Goal: Task Accomplishment & Management: Complete application form

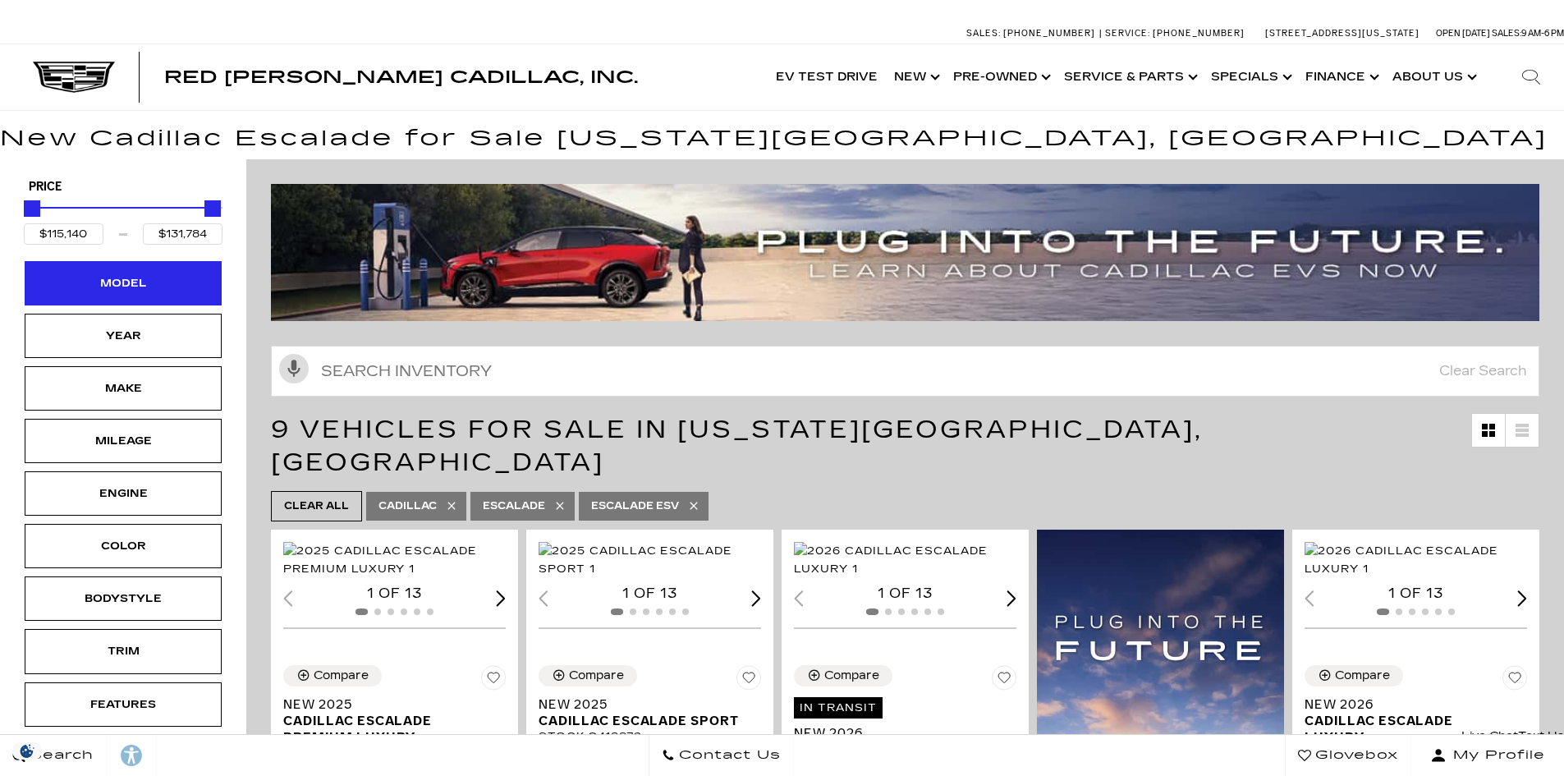
click at [113, 290] on div "Model" at bounding box center [123, 283] width 82 height 18
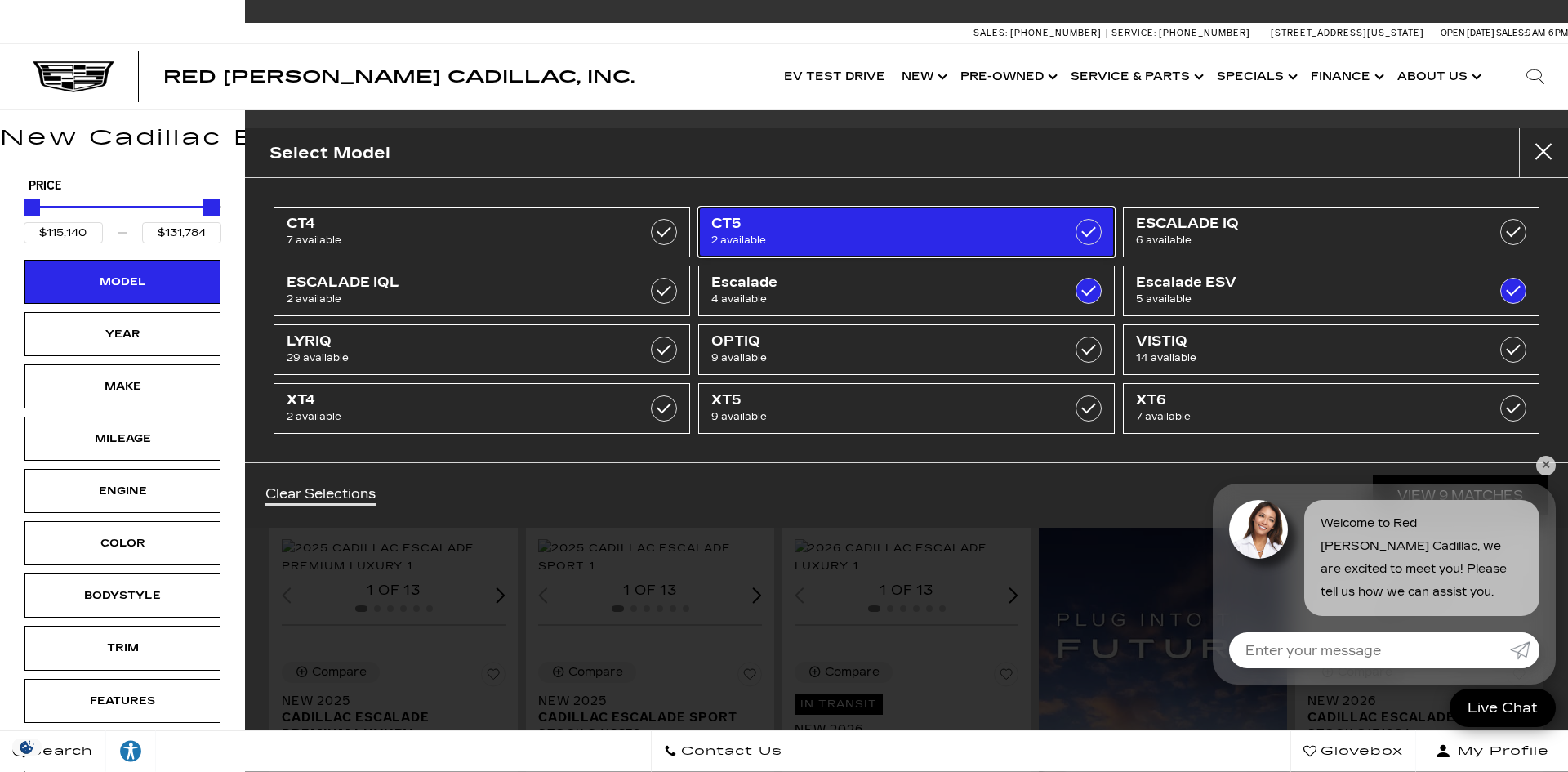
click at [901, 231] on span "CT5" at bounding box center [876, 224] width 331 height 16
type input "$51,298"
checkbox input "true"
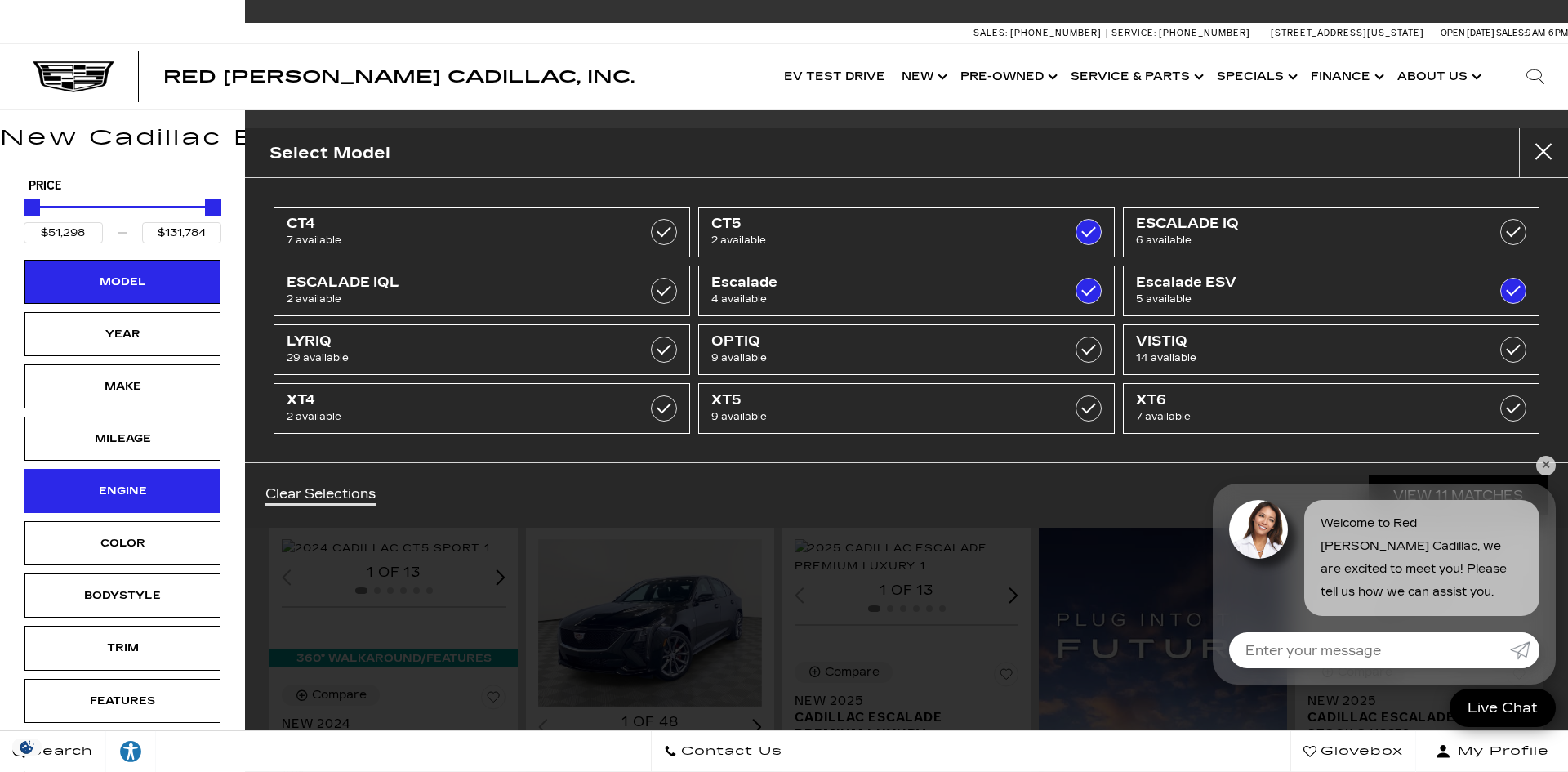
drag, startPoint x: 156, startPoint y: 495, endPoint x: 180, endPoint y: 490, distance: 24.5
click at [156, 495] on div "Engine" at bounding box center [122, 491] width 82 height 18
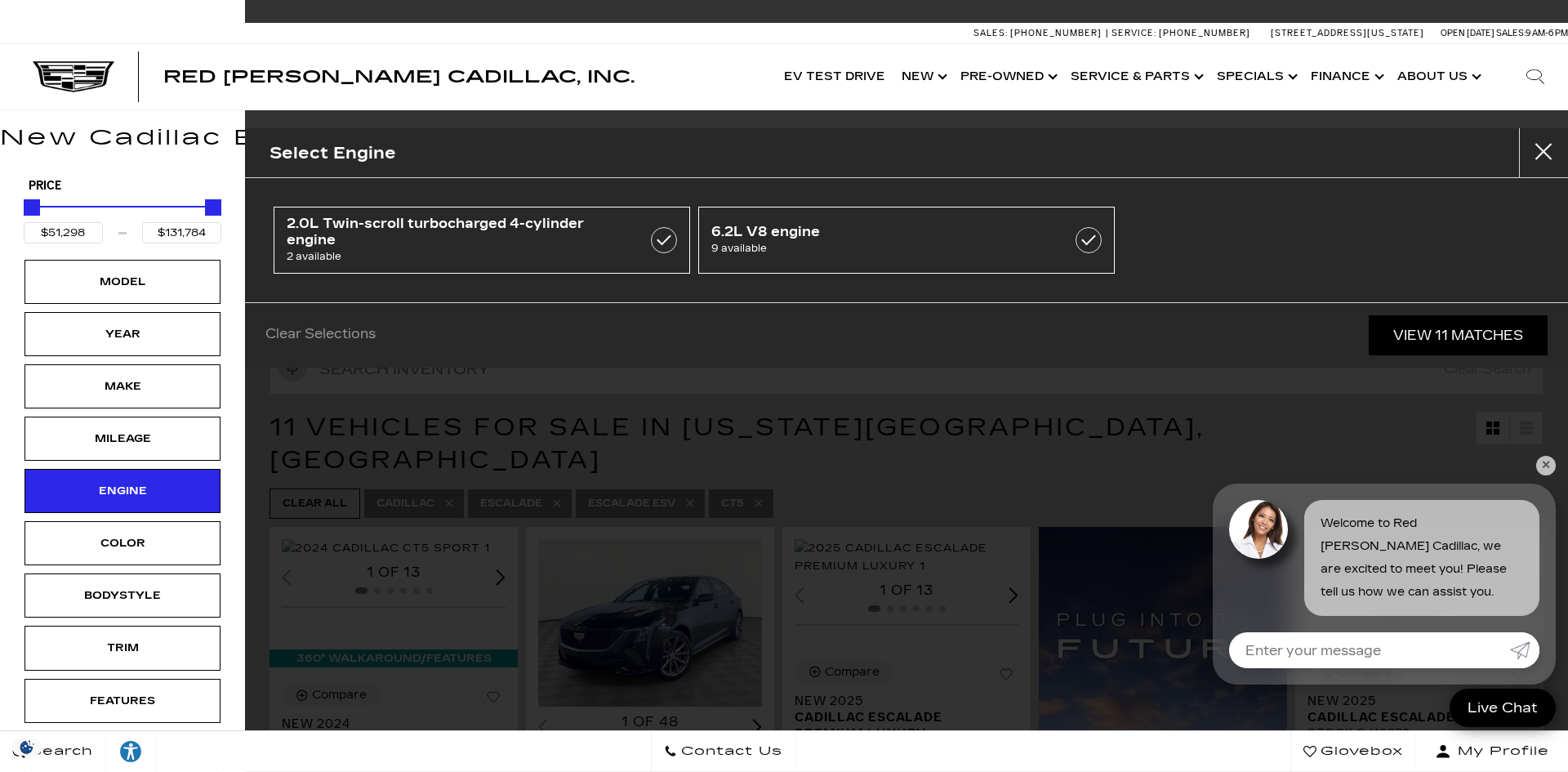
click at [653, 327] on div "Clear Selections View 11 Matches" at bounding box center [906, 335] width 1322 height 66
click at [149, 656] on div "Trim" at bounding box center [122, 648] width 82 height 18
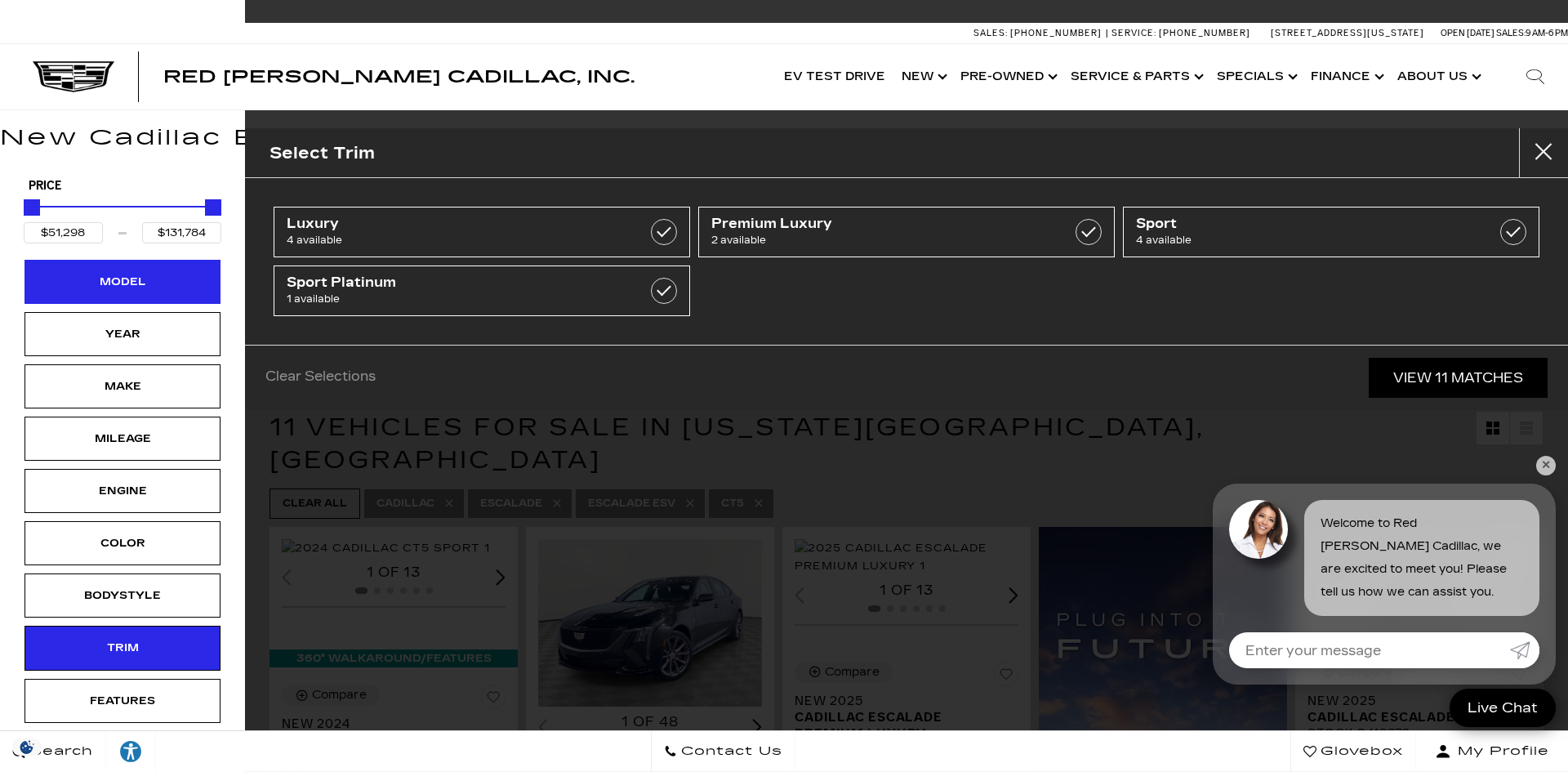
click at [134, 281] on div "Model" at bounding box center [122, 282] width 82 height 18
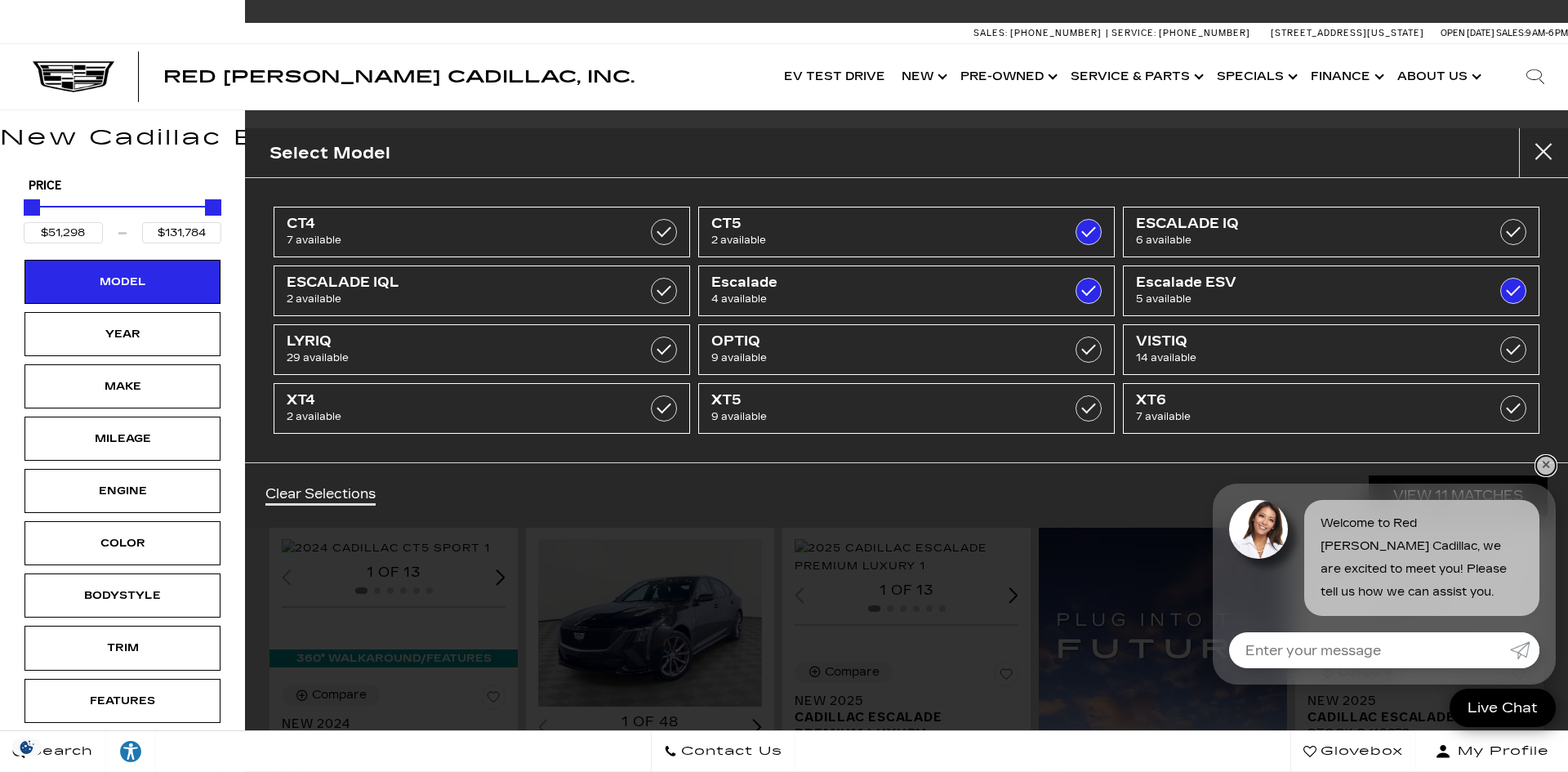
click at [1547, 469] on link "✕" at bounding box center [1546, 466] width 20 height 20
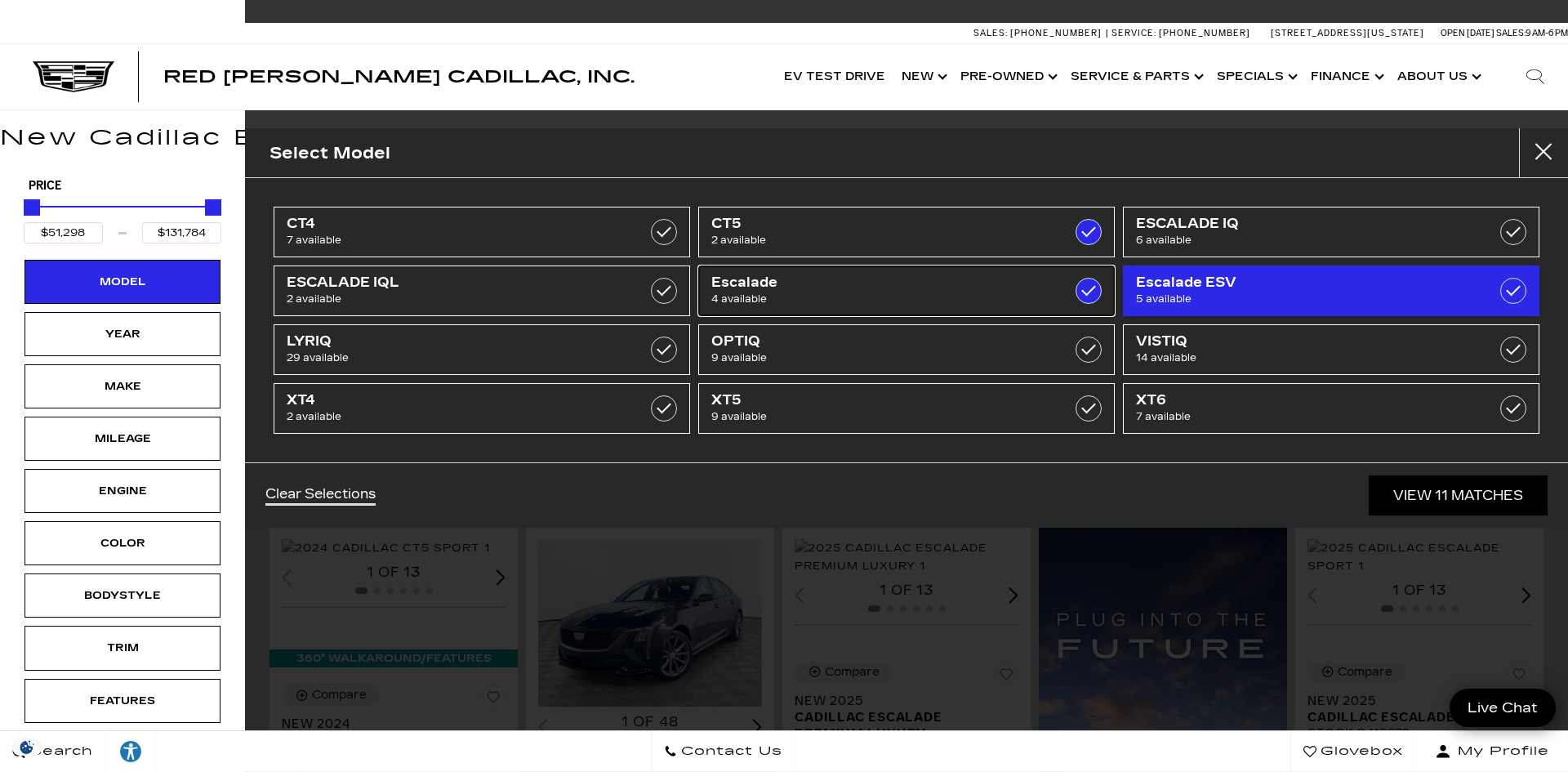
click at [1076, 290] on label at bounding box center [1089, 290] width 26 height 26
checkbox input "false"
click at [1510, 287] on label at bounding box center [1513, 290] width 26 height 26
type input "$59,774"
checkbox input "false"
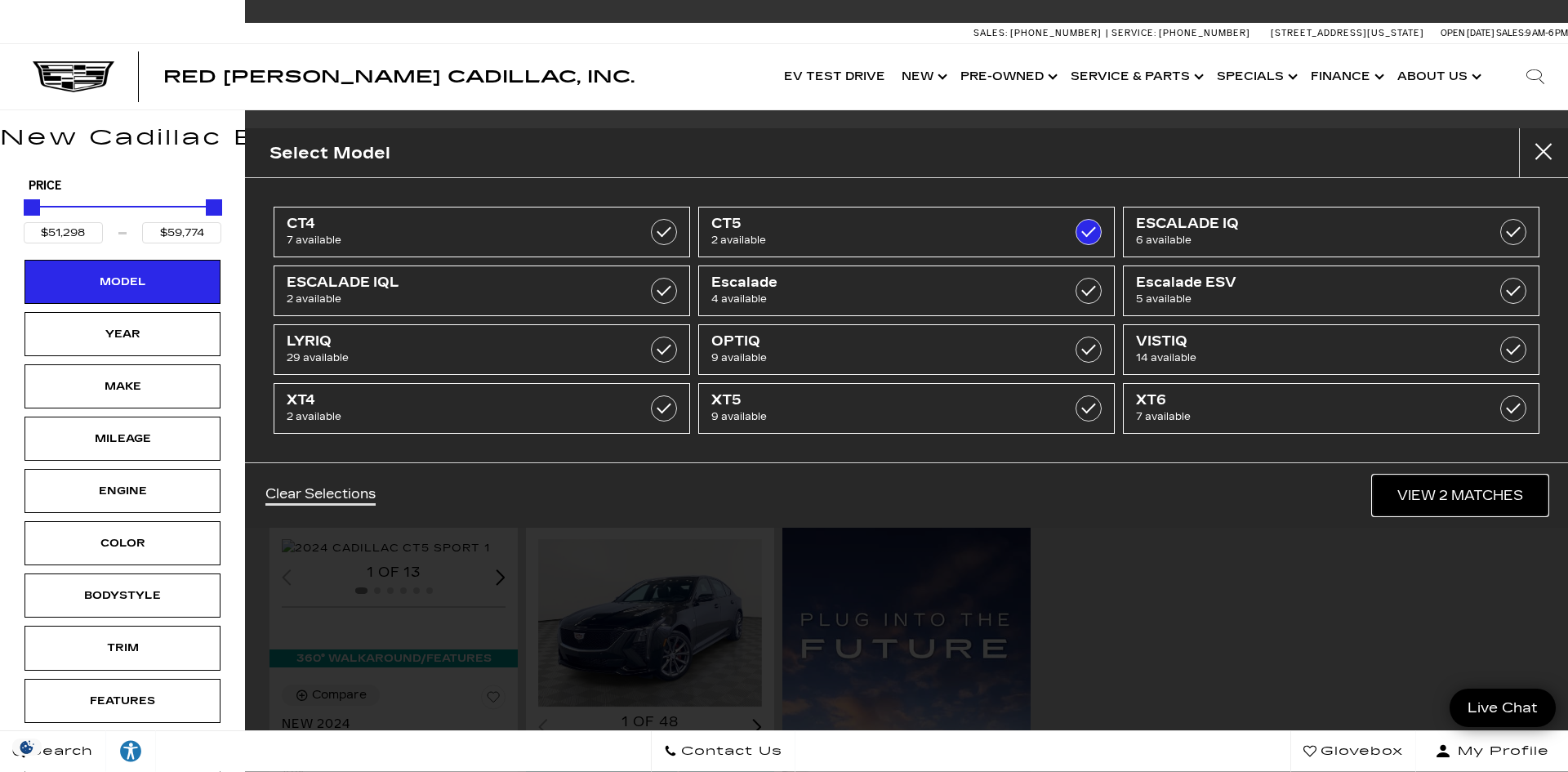
click at [1433, 490] on link "View 2 Matches" at bounding box center [1460, 495] width 175 height 40
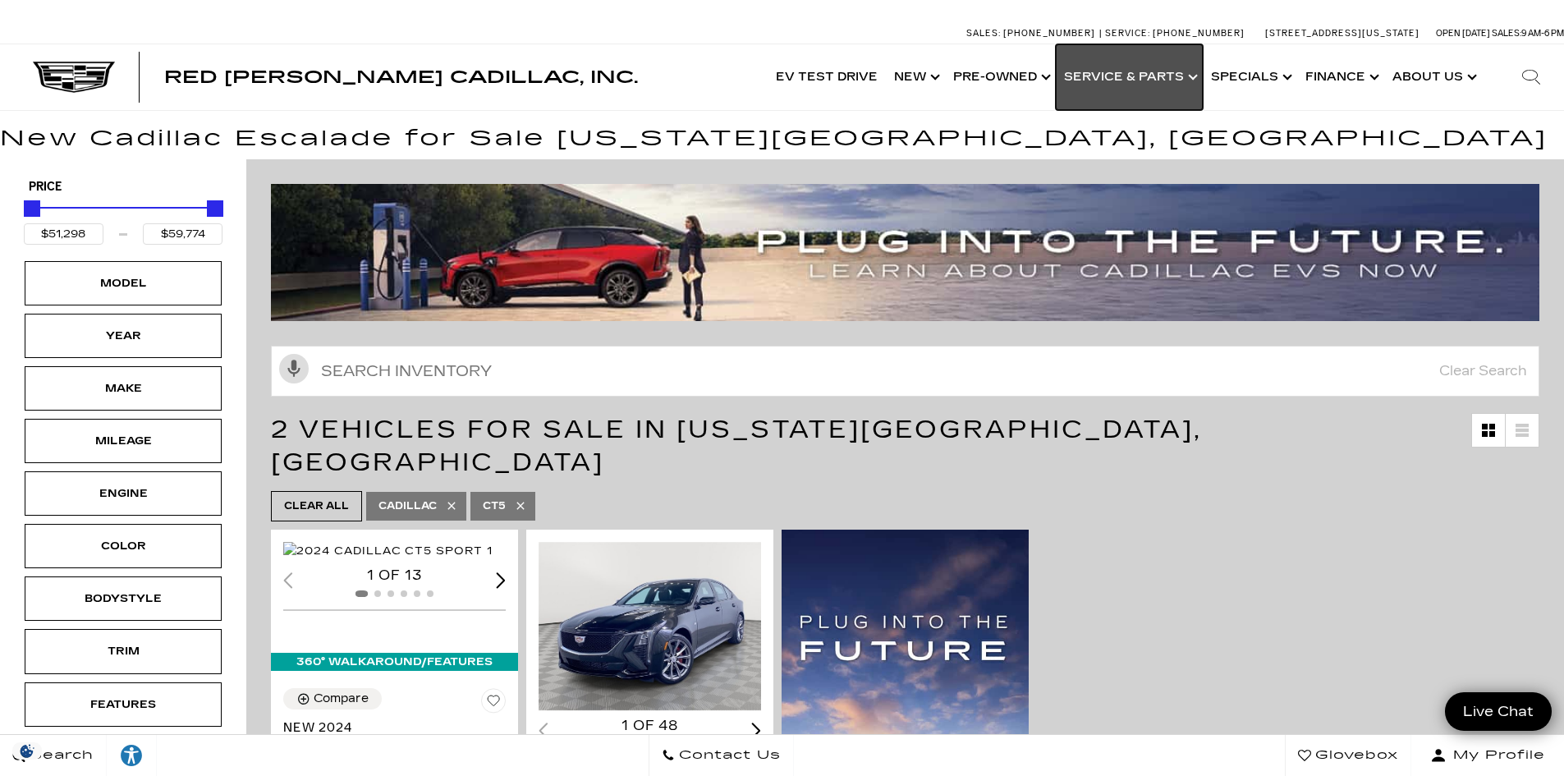
click at [1148, 80] on link "Show Service & Parts" at bounding box center [1129, 77] width 147 height 66
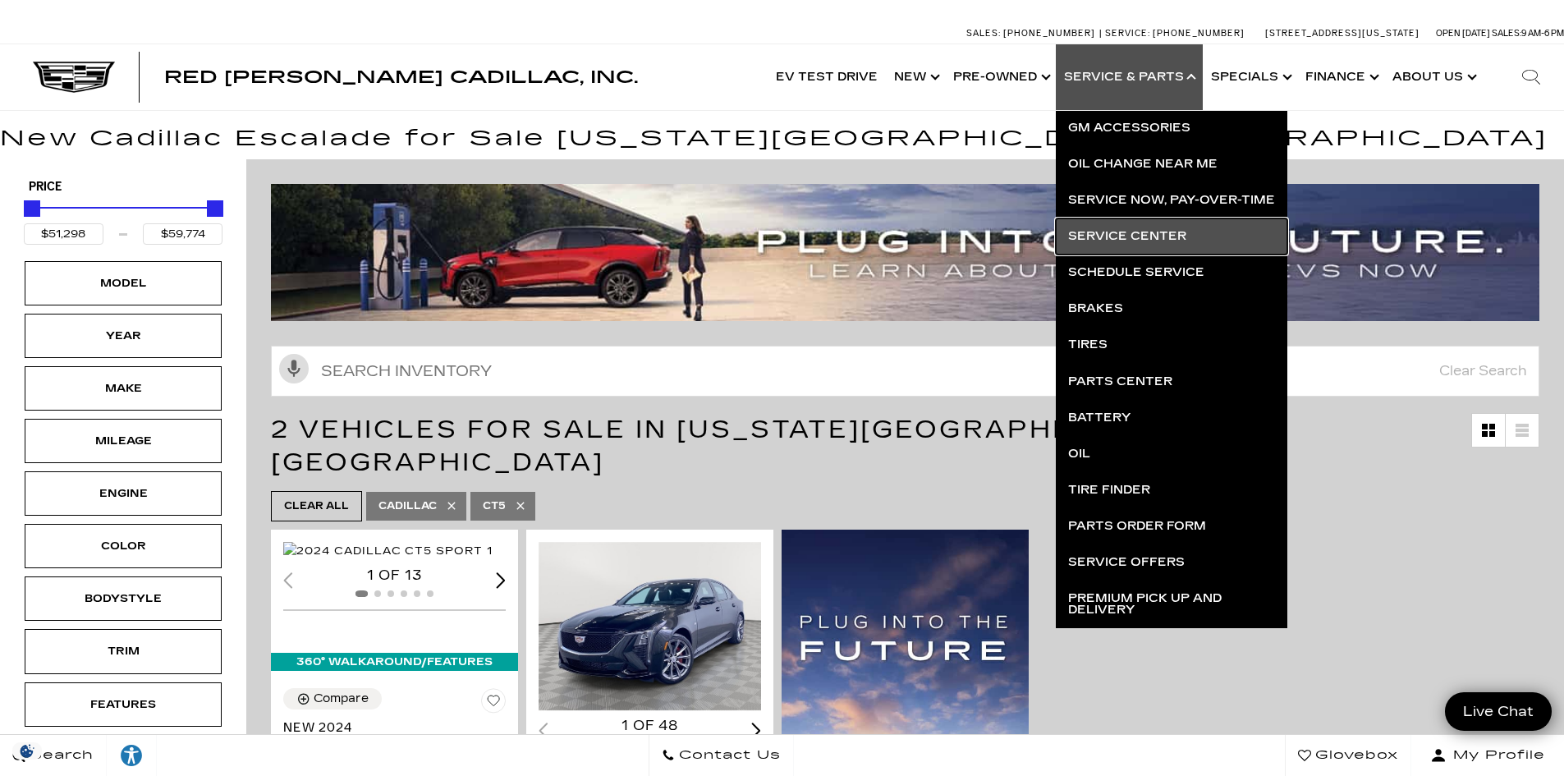
click at [1145, 234] on link "Service Center" at bounding box center [1172, 236] width 232 height 36
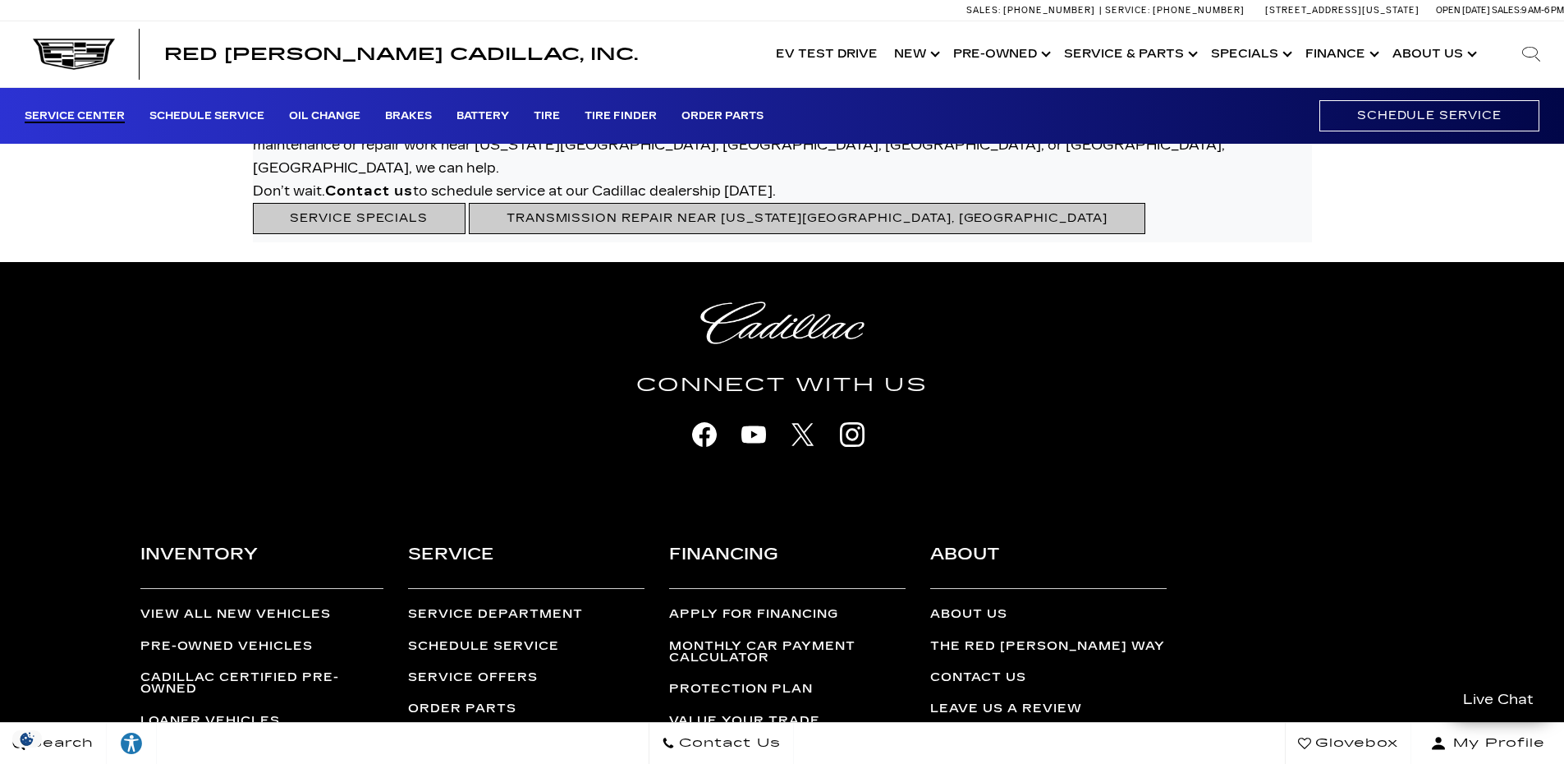
scroll to position [4421, 0]
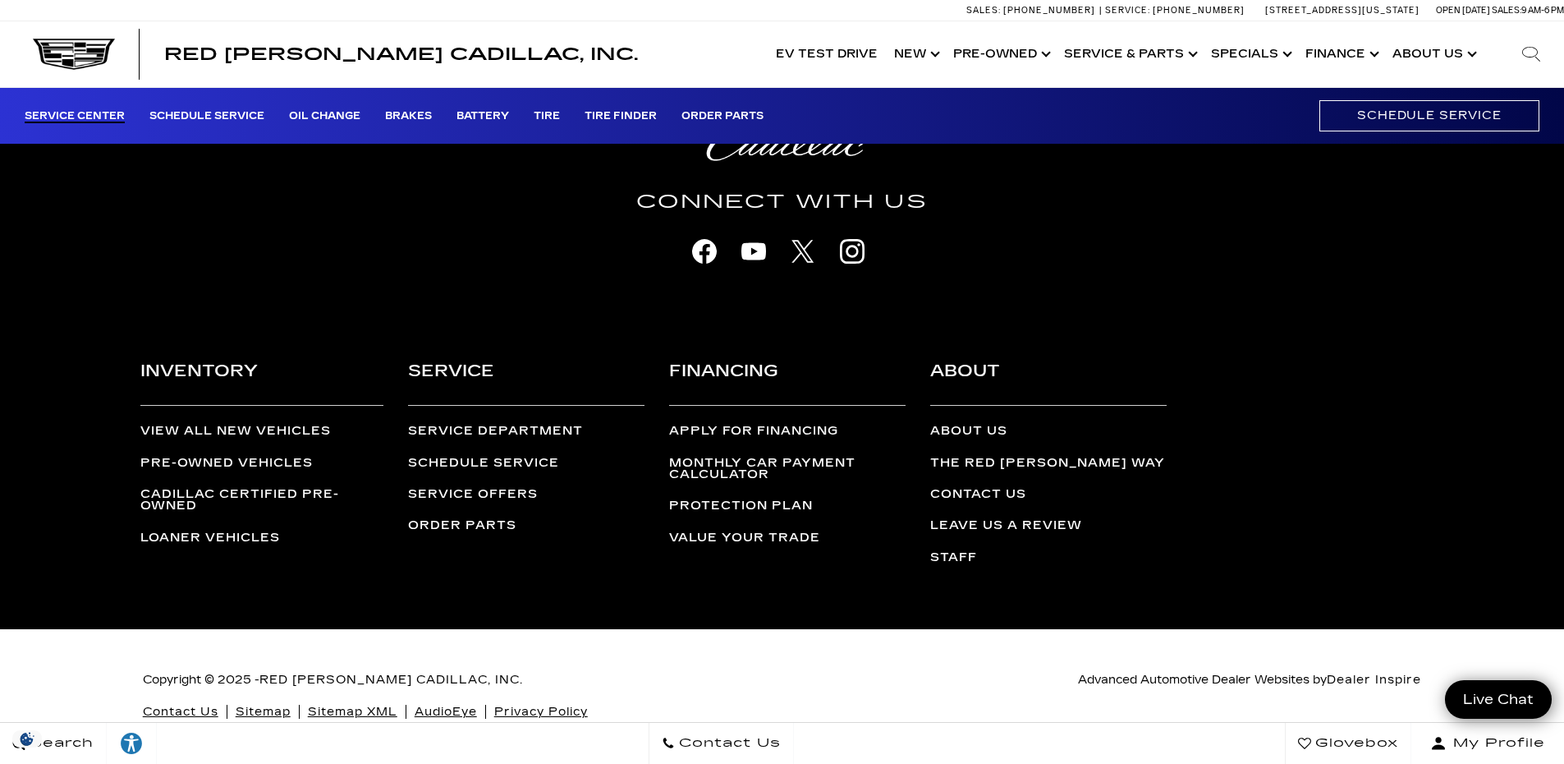
drag, startPoint x: 507, startPoint y: 424, endPoint x: 629, endPoint y: 432, distance: 121.8
click at [507, 456] on link "Schedule Service" at bounding box center [483, 463] width 151 height 14
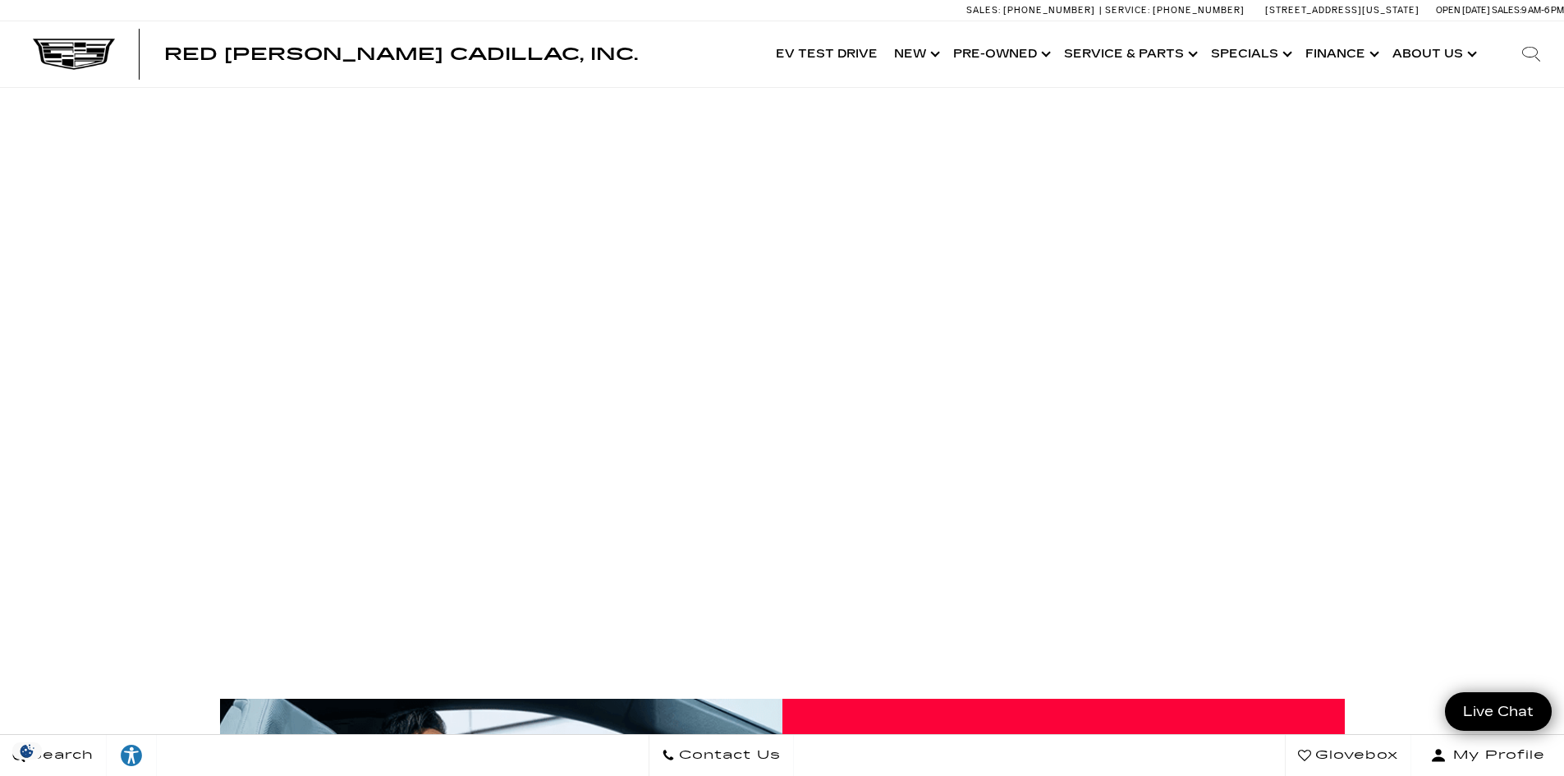
scroll to position [82, 0]
